Goal: Transaction & Acquisition: Purchase product/service

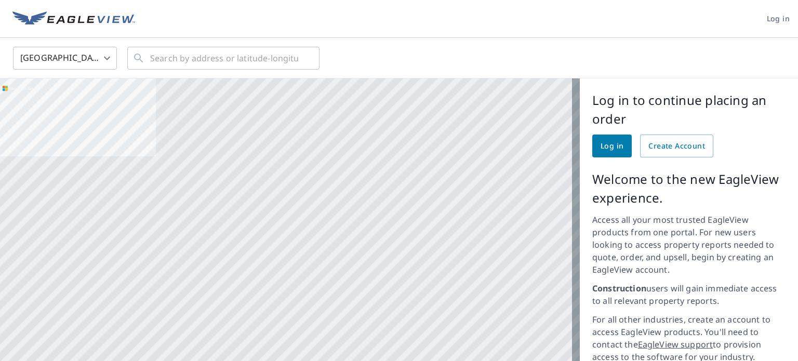
click at [605, 150] on span "Log in" at bounding box center [611, 146] width 23 height 13
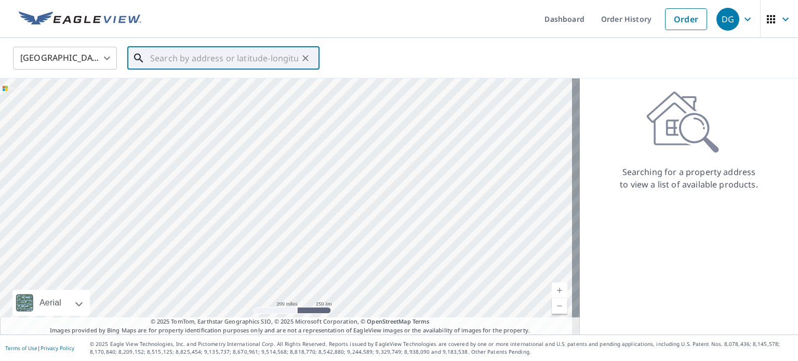
click at [183, 61] on input "text" at bounding box center [224, 58] width 148 height 29
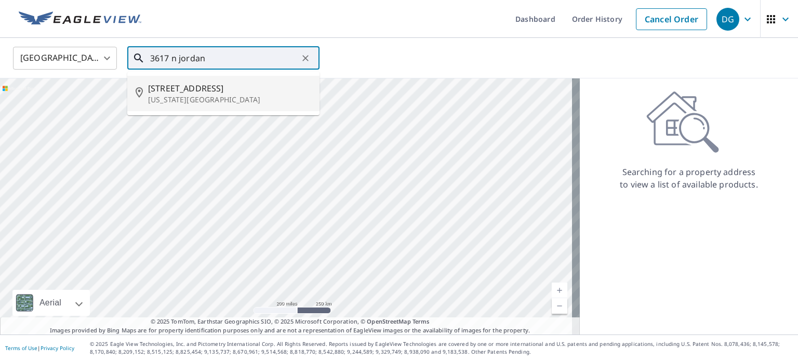
click at [196, 95] on p "Oklahoma City, OK 73111" at bounding box center [229, 100] width 163 height 10
type input "3617 N Jordan Ave Oklahoma City, OK 73111"
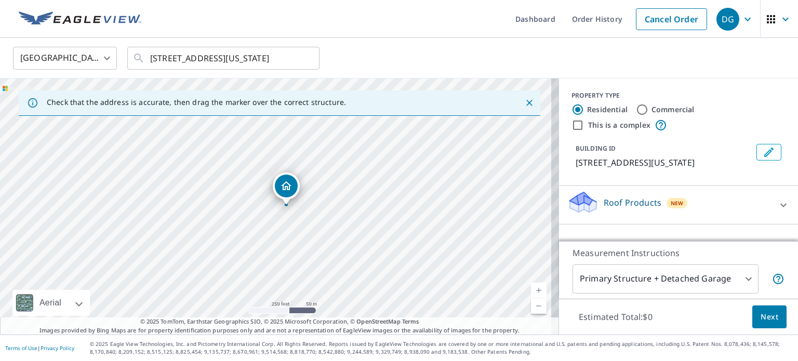
click at [531, 289] on link "Current Level 17, Zoom In" at bounding box center [539, 291] width 16 height 16
click at [531, 289] on link "Current Level 17.763932641766473, Zoom In" at bounding box center [539, 291] width 16 height 16
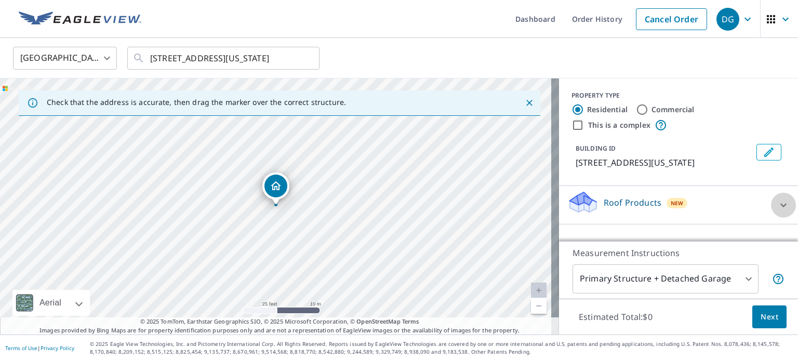
click at [777, 211] on icon at bounding box center [783, 205] width 12 height 12
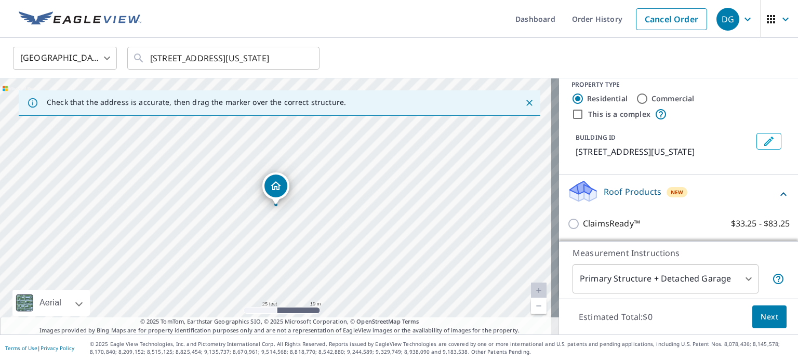
scroll to position [24, 0]
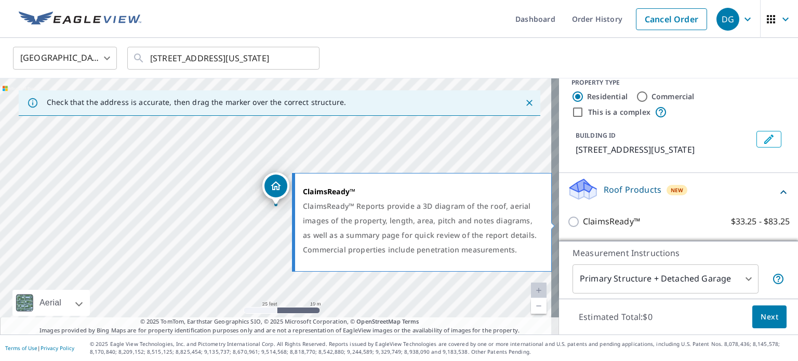
click at [567, 223] on input "ClaimsReady™ $33.25 - $83.25" at bounding box center [575, 222] width 16 height 12
checkbox input "true"
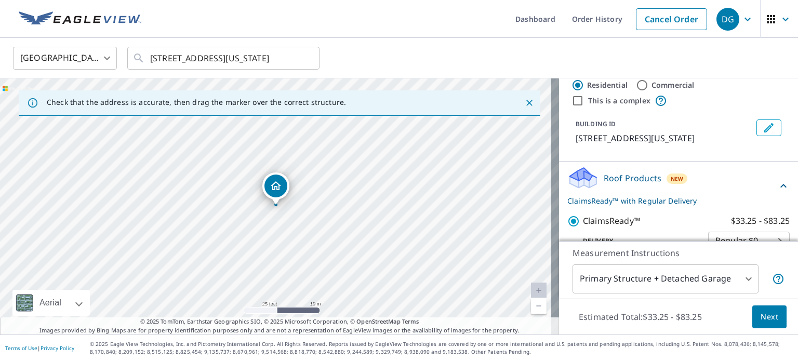
click at [737, 276] on body "DG DG Dashboard Order History Cancel Order DG United States US ​ 3617 N Jordan …" at bounding box center [399, 180] width 798 height 361
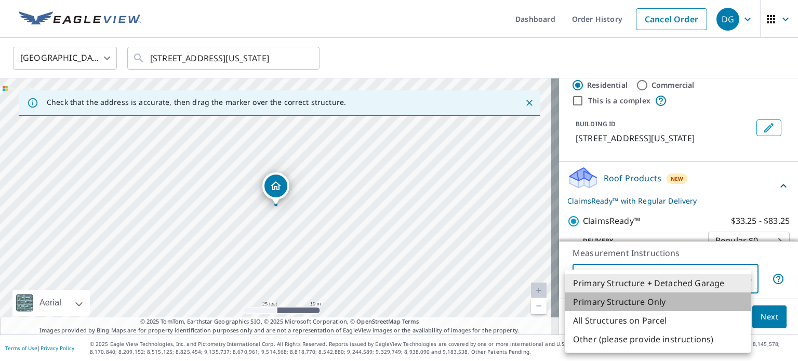
click at [605, 298] on li "Primary Structure Only" at bounding box center [658, 301] width 186 height 19
type input "2"
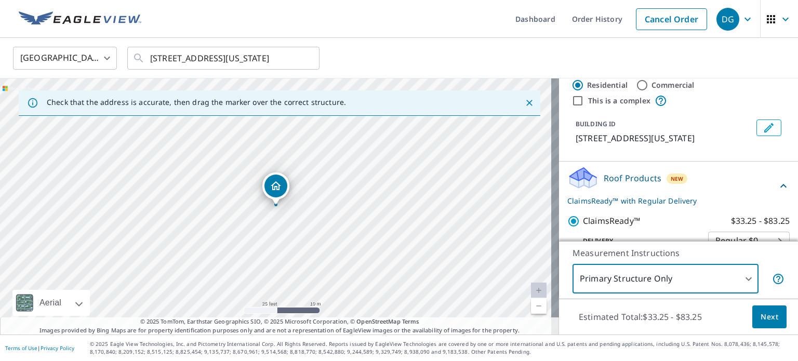
click at [760, 318] on span "Next" at bounding box center [769, 317] width 18 height 13
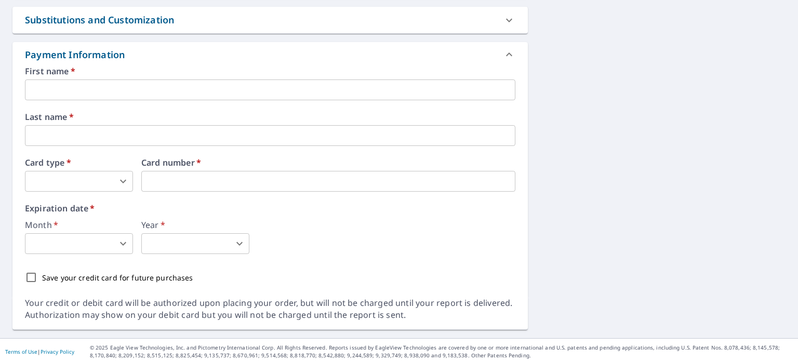
scroll to position [519, 0]
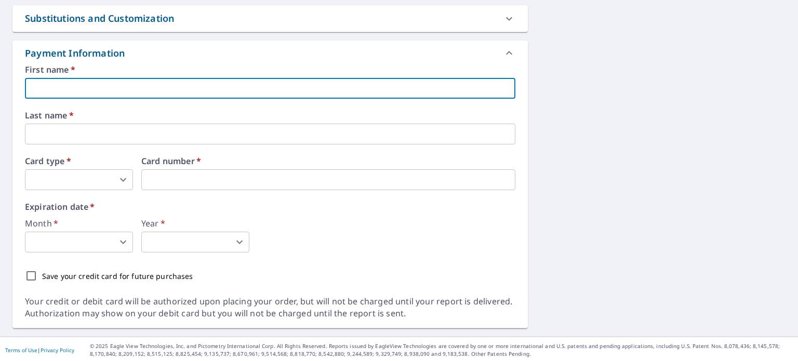
click at [70, 82] on input "text" at bounding box center [270, 88] width 490 height 21
type input "Donna"
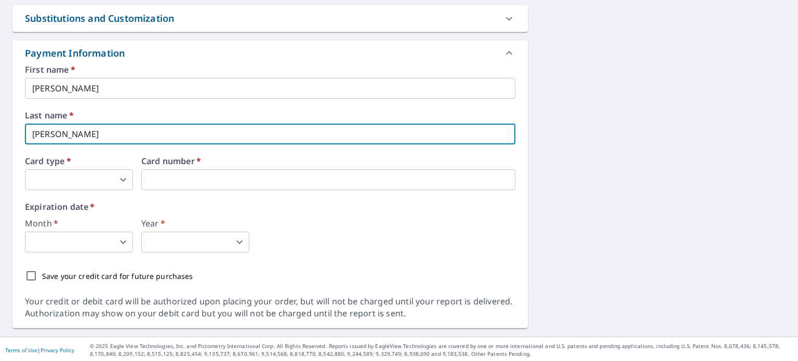
type input "Geissler"
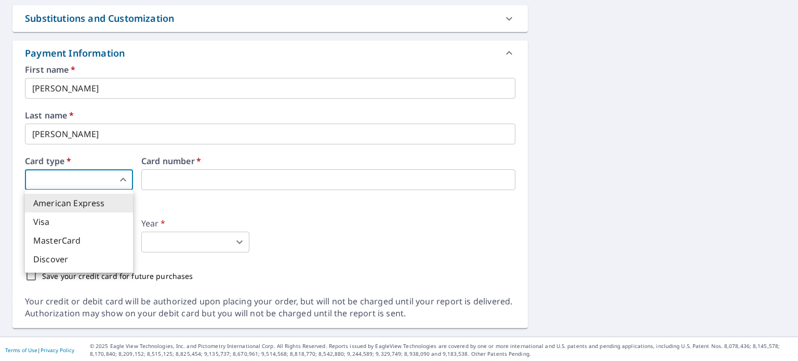
click at [117, 181] on body "DG DG Dashboard Order History Cancel Order DG Dashboard / Finalize Order Finali…" at bounding box center [399, 180] width 798 height 361
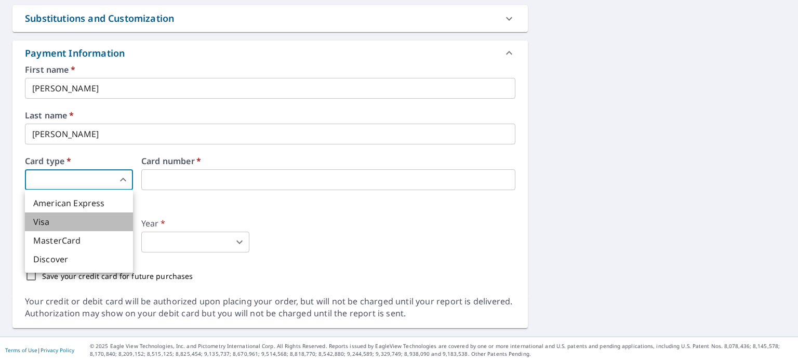
click at [64, 217] on li "Visa" at bounding box center [79, 221] width 108 height 19
type input "2"
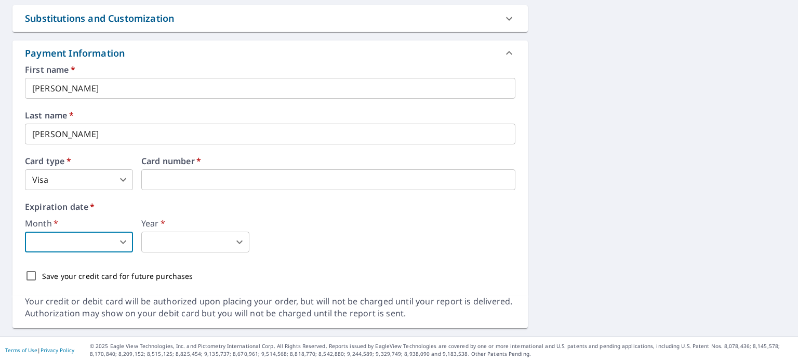
click at [124, 241] on body "DG DG Dashboard Order History Cancel Order DG Dashboard / Finalize Order Finali…" at bounding box center [399, 180] width 798 height 361
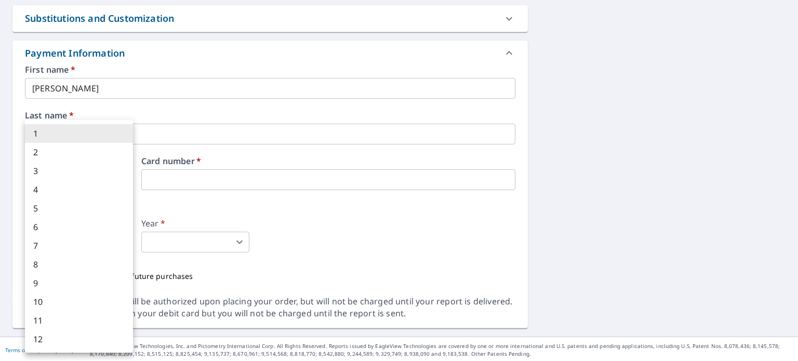
click at [51, 335] on li "12" at bounding box center [79, 339] width 108 height 19
type input "12"
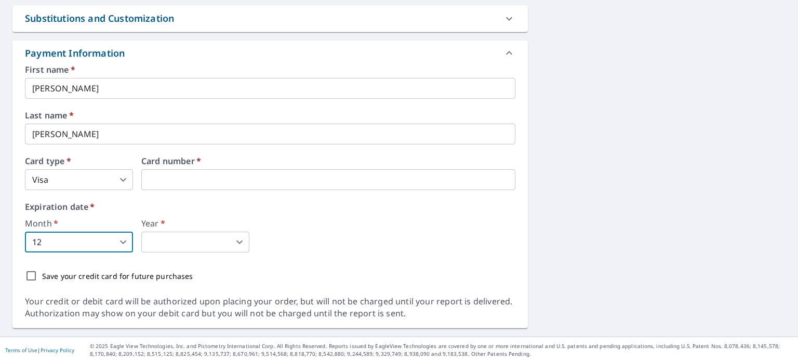
click at [207, 245] on body "DG DG Dashboard Order History Cancel Order DG Dashboard / Finalize Order Finali…" at bounding box center [399, 180] width 798 height 361
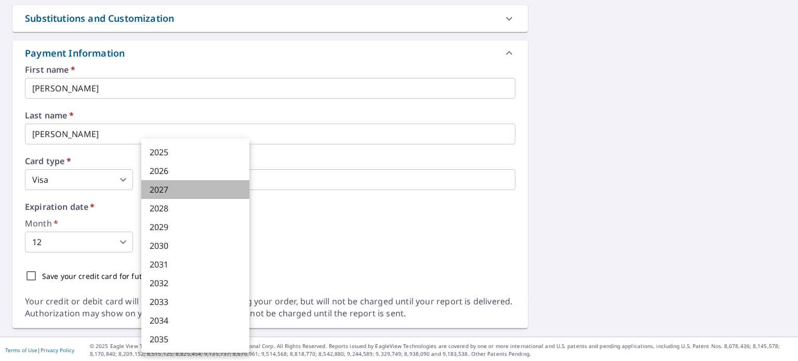
click at [163, 192] on li "2027" at bounding box center [195, 189] width 108 height 19
type input "2027"
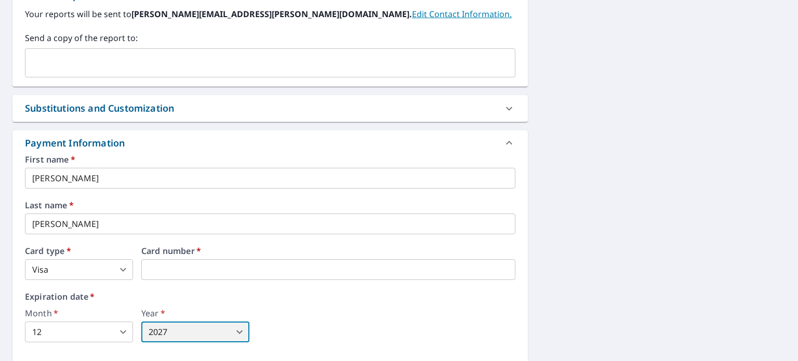
scroll to position [260, 0]
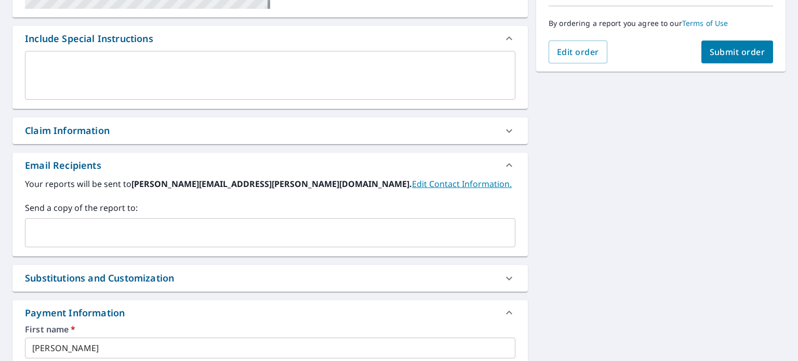
click at [718, 52] on span "Submit order" at bounding box center [737, 51] width 56 height 11
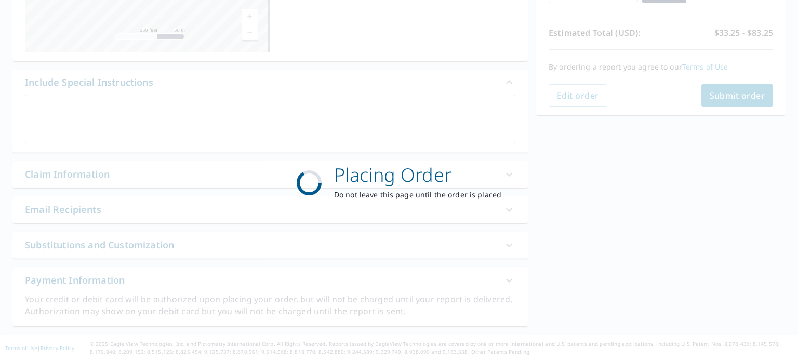
scroll to position [215, 0]
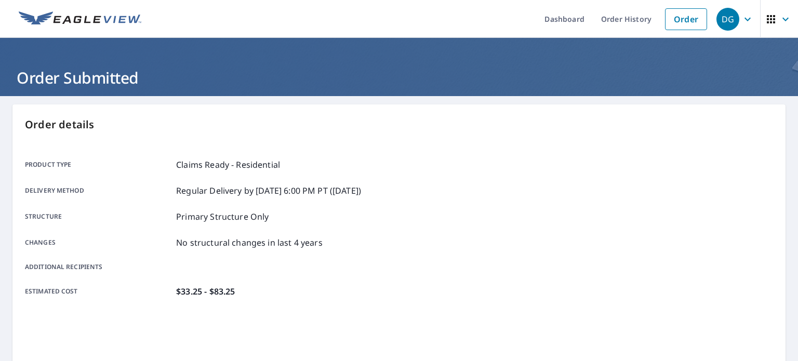
click at [744, 19] on icon "button" at bounding box center [747, 19] width 6 height 4
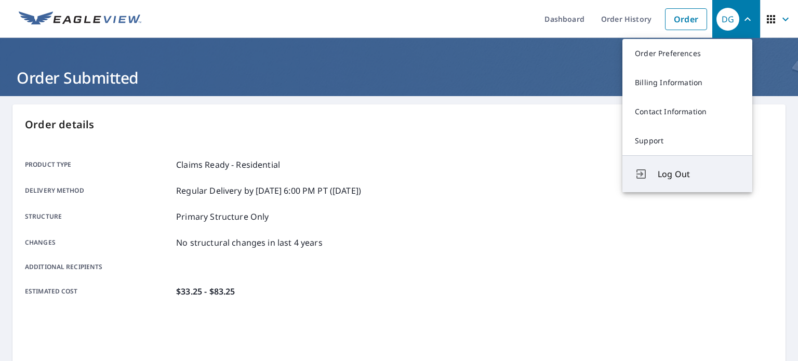
click at [674, 178] on span "Log Out" at bounding box center [698, 174] width 82 height 12
